Goal: Transaction & Acquisition: Purchase product/service

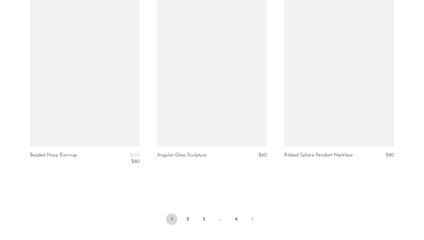
scroll to position [2079, 0]
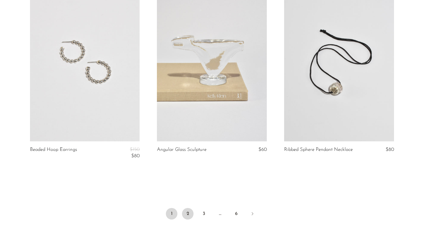
click at [186, 211] on link "2" at bounding box center [188, 214] width 12 height 12
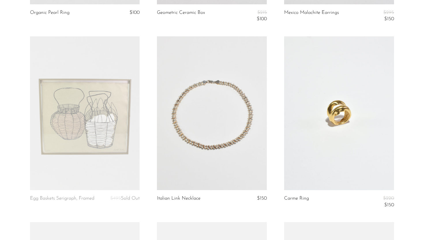
scroll to position [1887, 0]
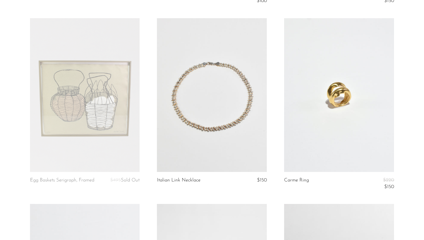
click at [210, 134] on link at bounding box center [212, 95] width 110 height 154
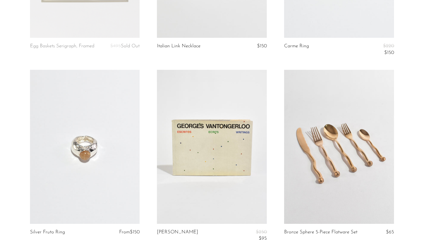
scroll to position [2171, 0]
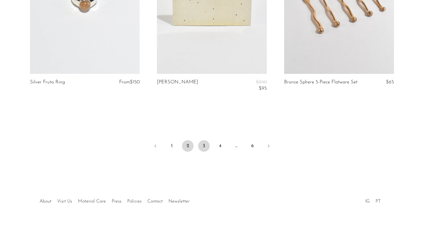
click at [204, 149] on link "3" at bounding box center [204, 146] width 12 height 12
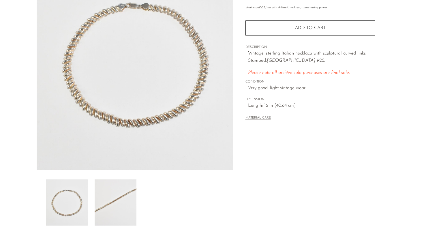
scroll to position [136, 0]
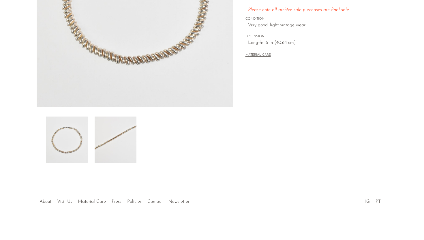
click at [123, 151] on img at bounding box center [116, 140] width 42 height 46
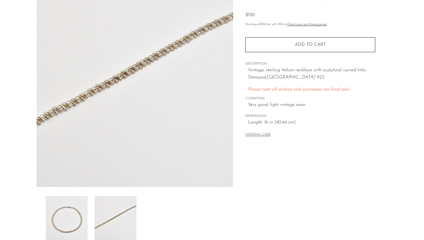
scroll to position [59, 0]
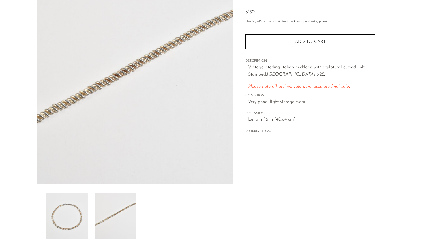
click at [82, 215] on img at bounding box center [67, 216] width 42 height 46
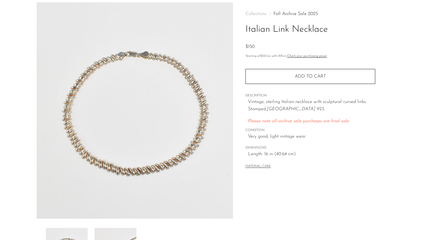
scroll to position [0, 0]
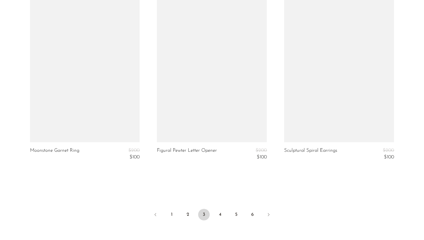
scroll to position [2078, 0]
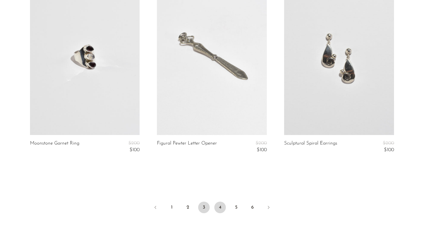
click at [222, 209] on link "4" at bounding box center [220, 208] width 12 height 12
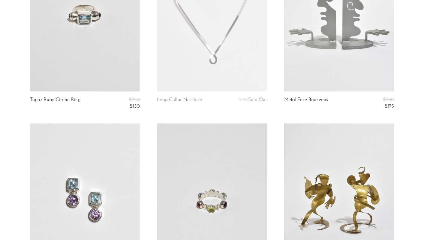
scroll to position [861, 0]
